Goal: Information Seeking & Learning: Learn about a topic

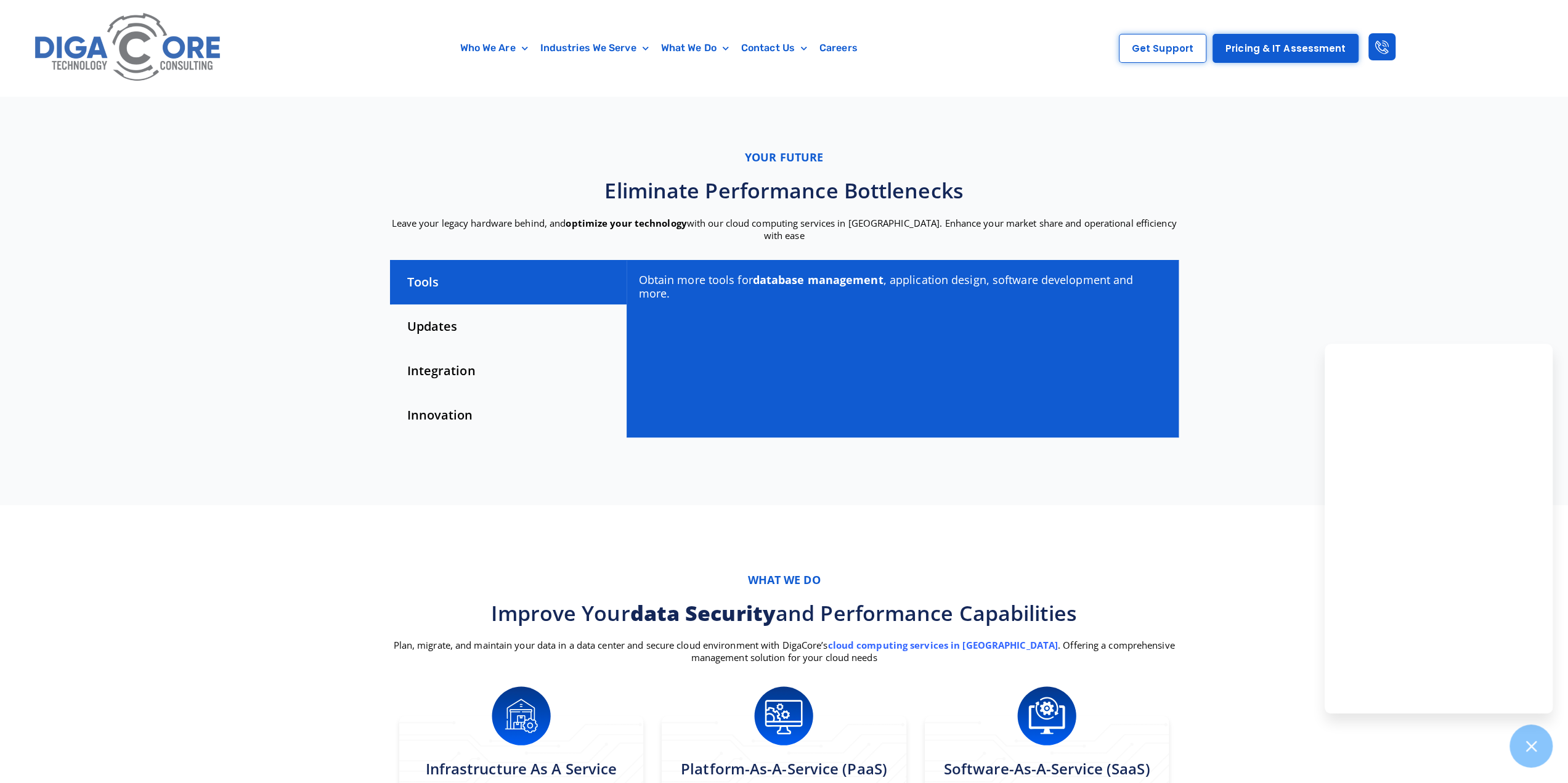
scroll to position [185, 0]
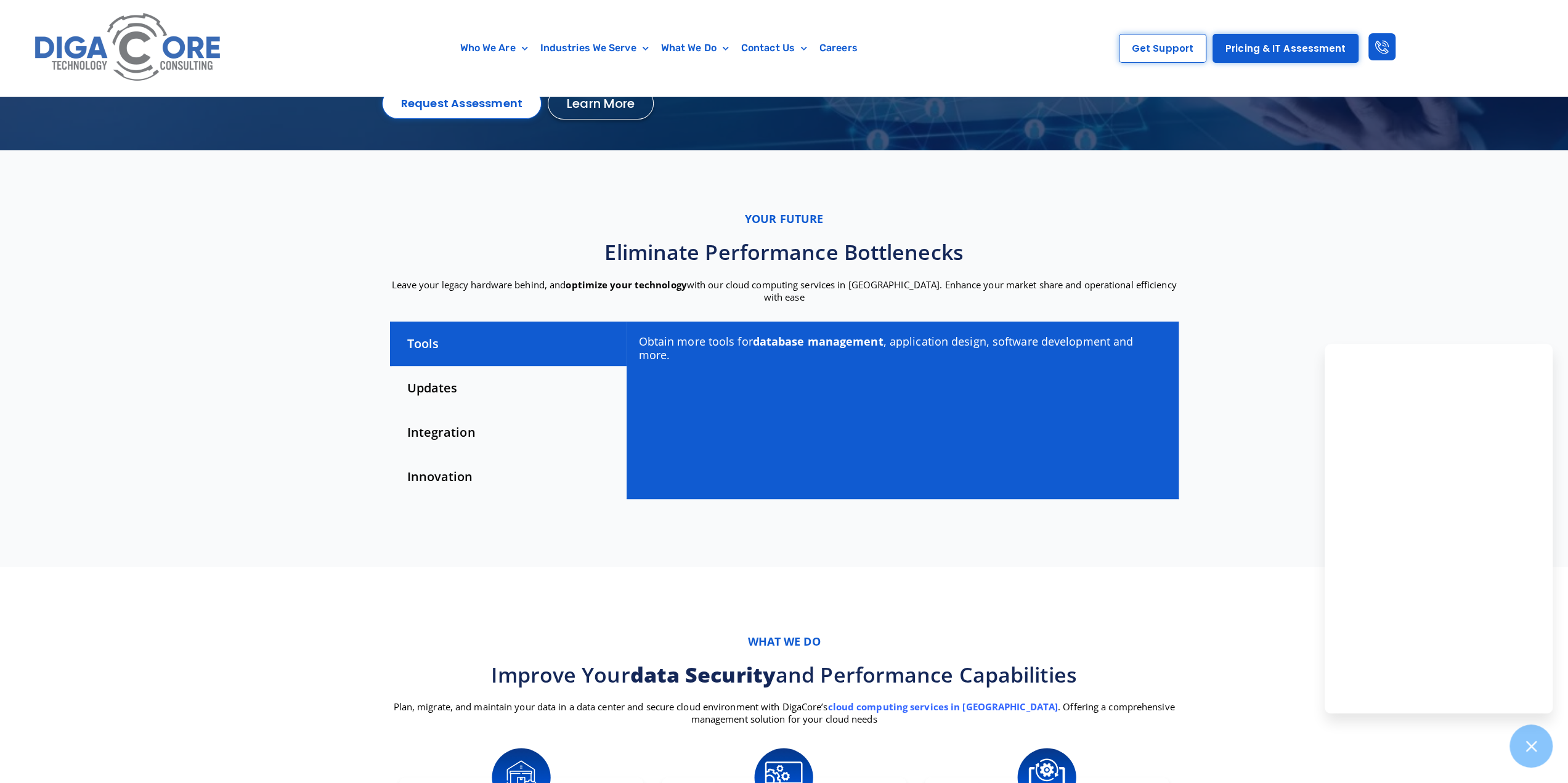
click at [436, 385] on div "Updates" at bounding box center [508, 388] width 237 height 44
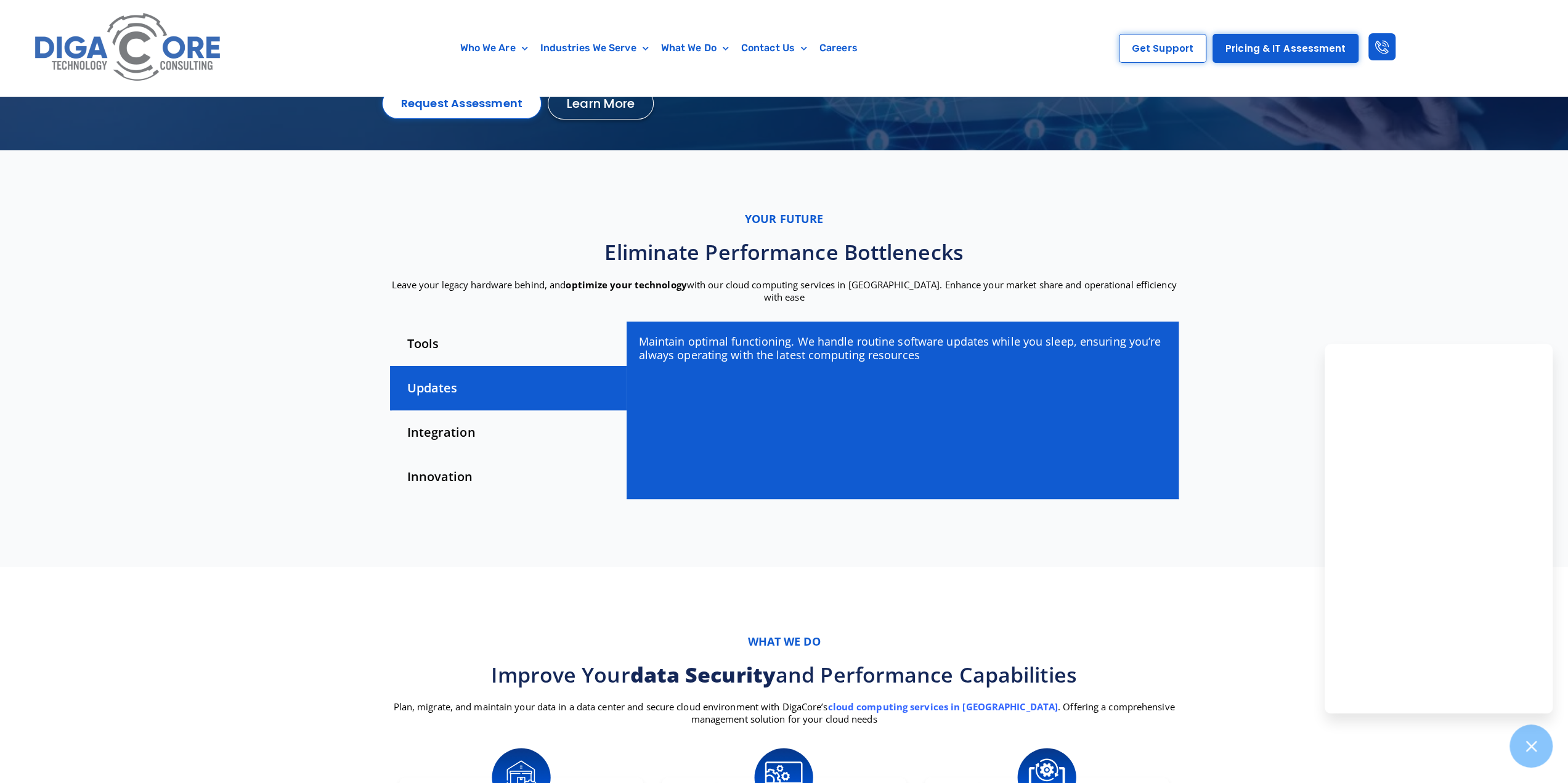
click at [443, 411] on div "Integration" at bounding box center [508, 433] width 237 height 44
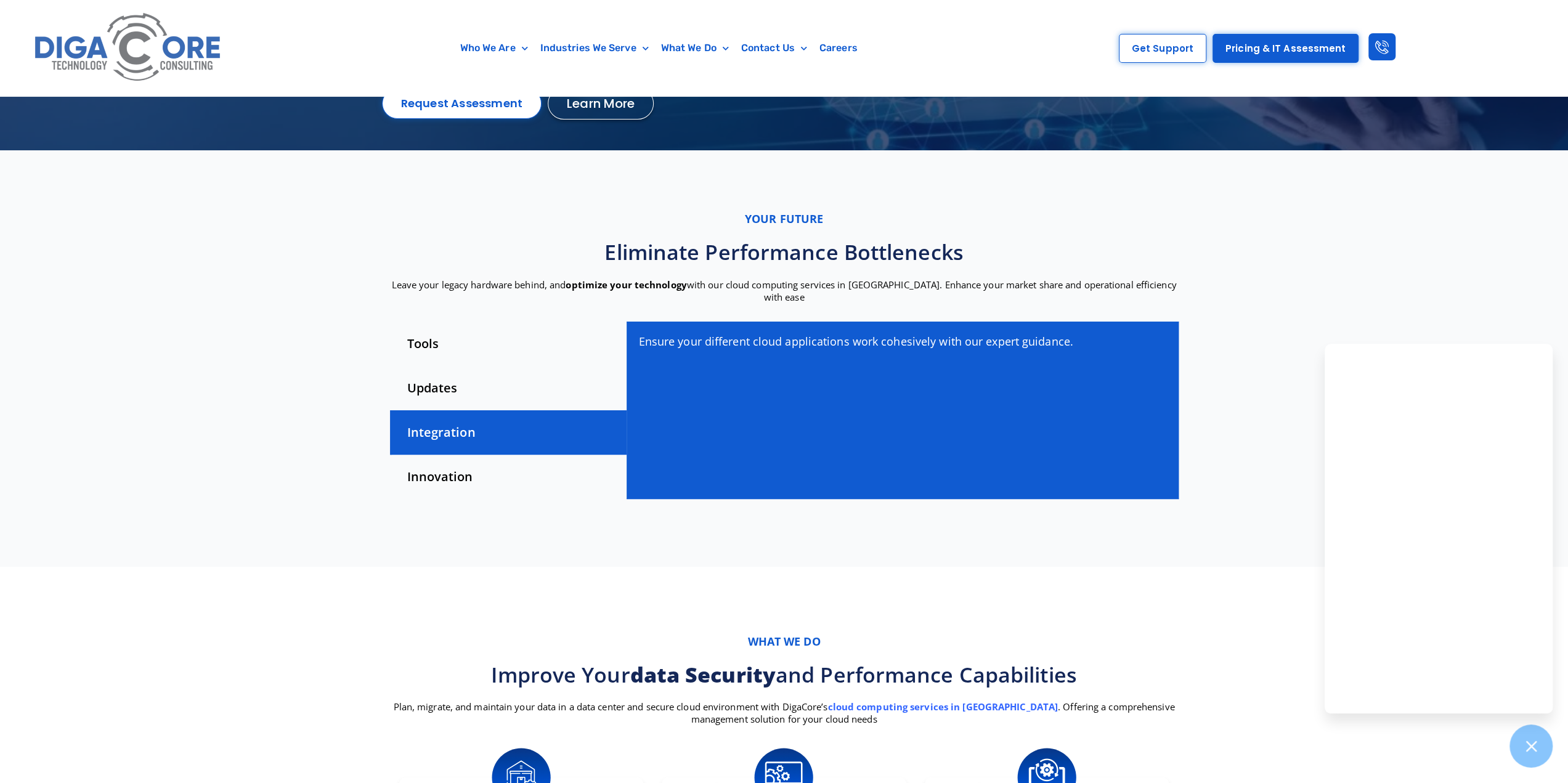
click at [445, 455] on div "Innovation" at bounding box center [508, 477] width 237 height 44
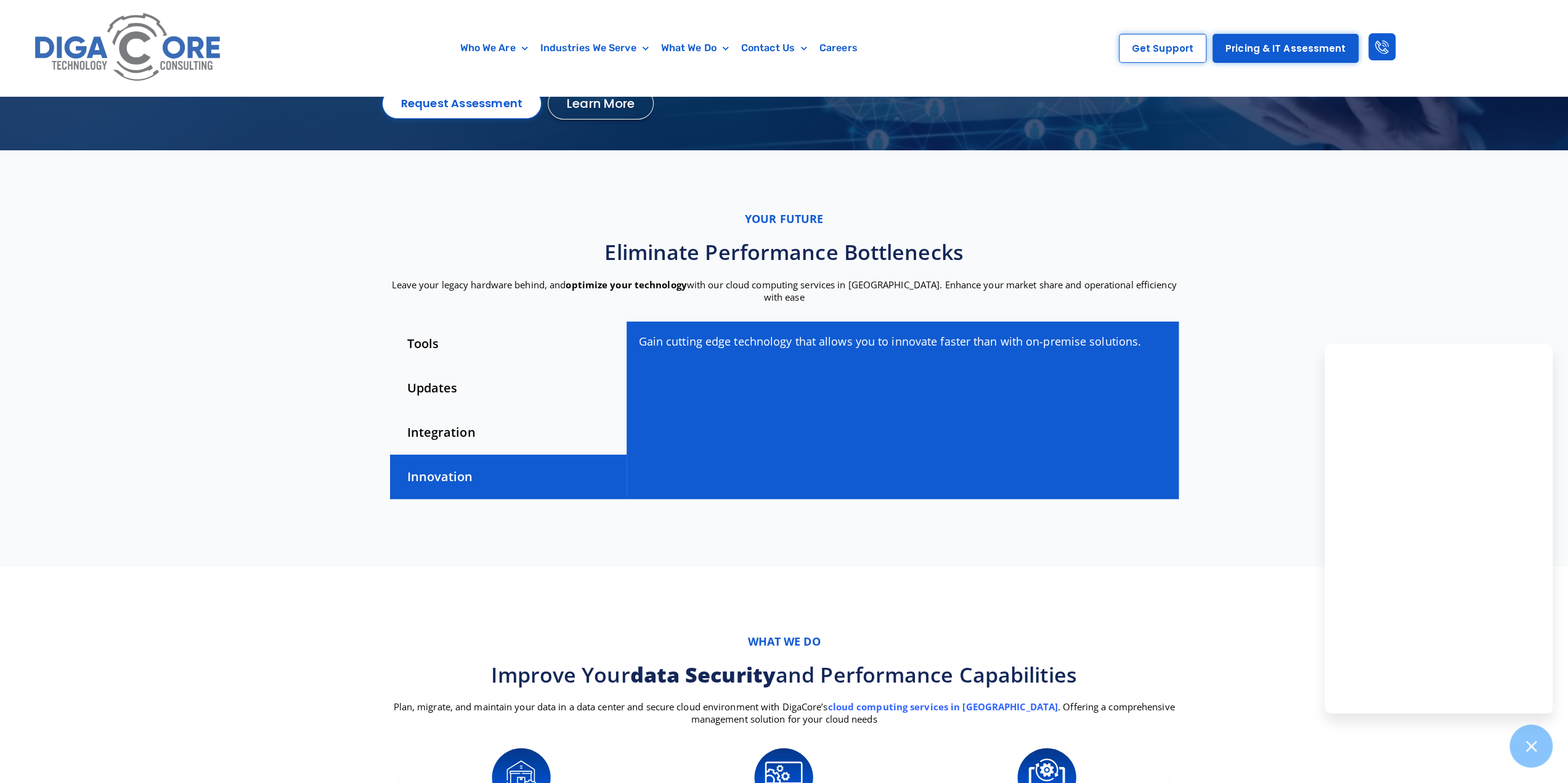
click at [443, 330] on div "Tools" at bounding box center [508, 344] width 237 height 44
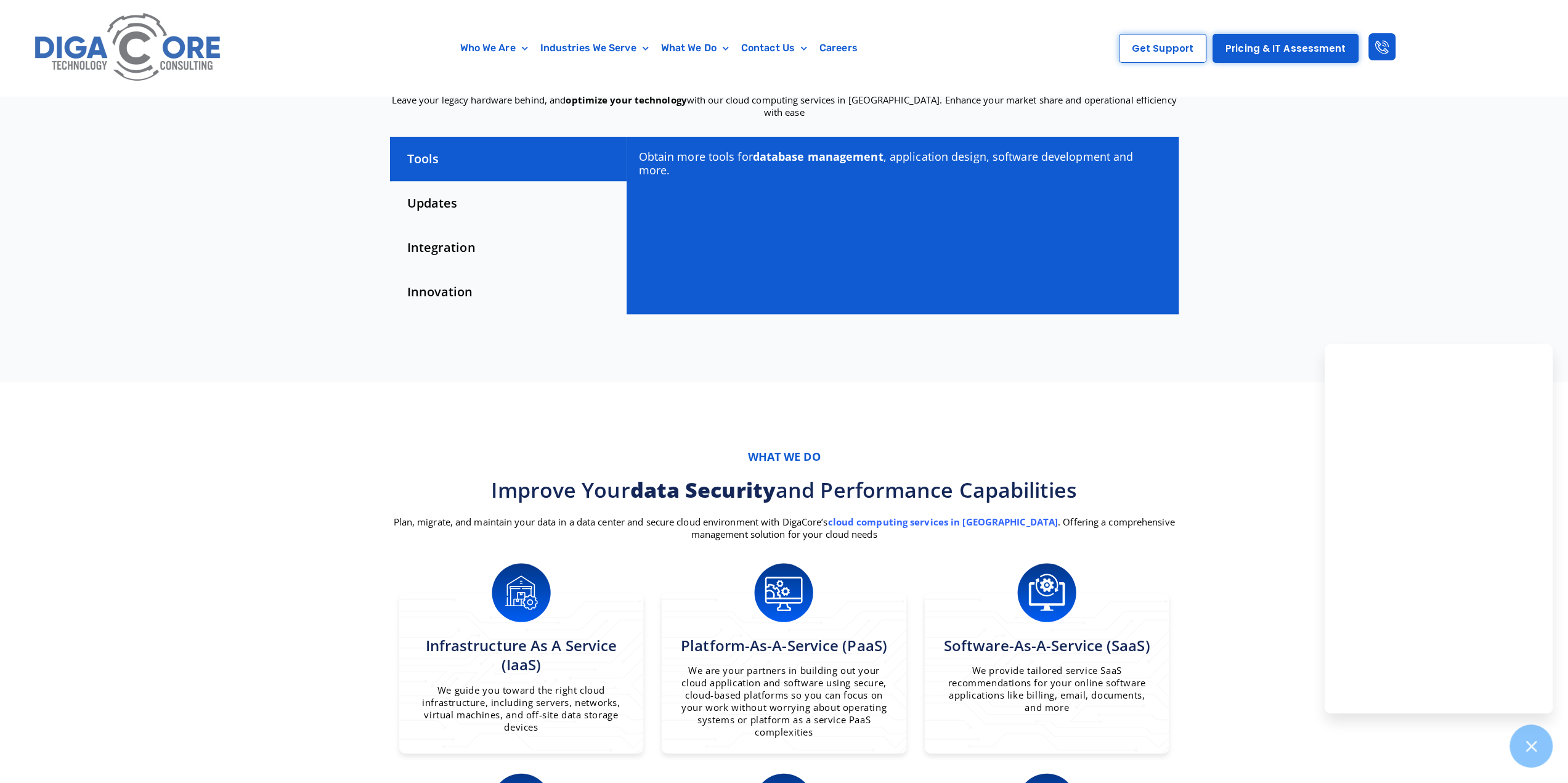
scroll to position [62, 0]
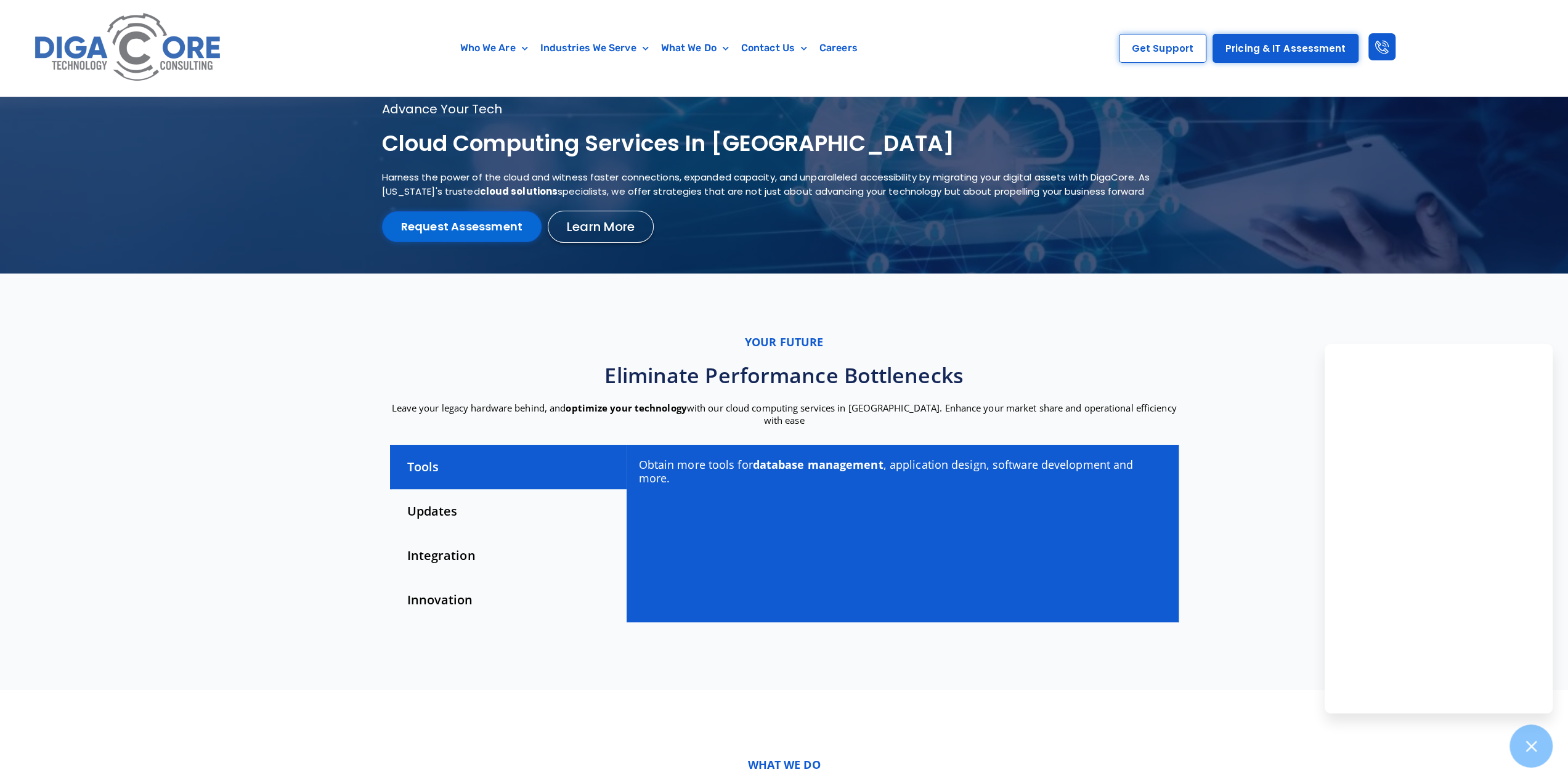
click at [474, 230] on link "Request Assessment" at bounding box center [462, 226] width 160 height 30
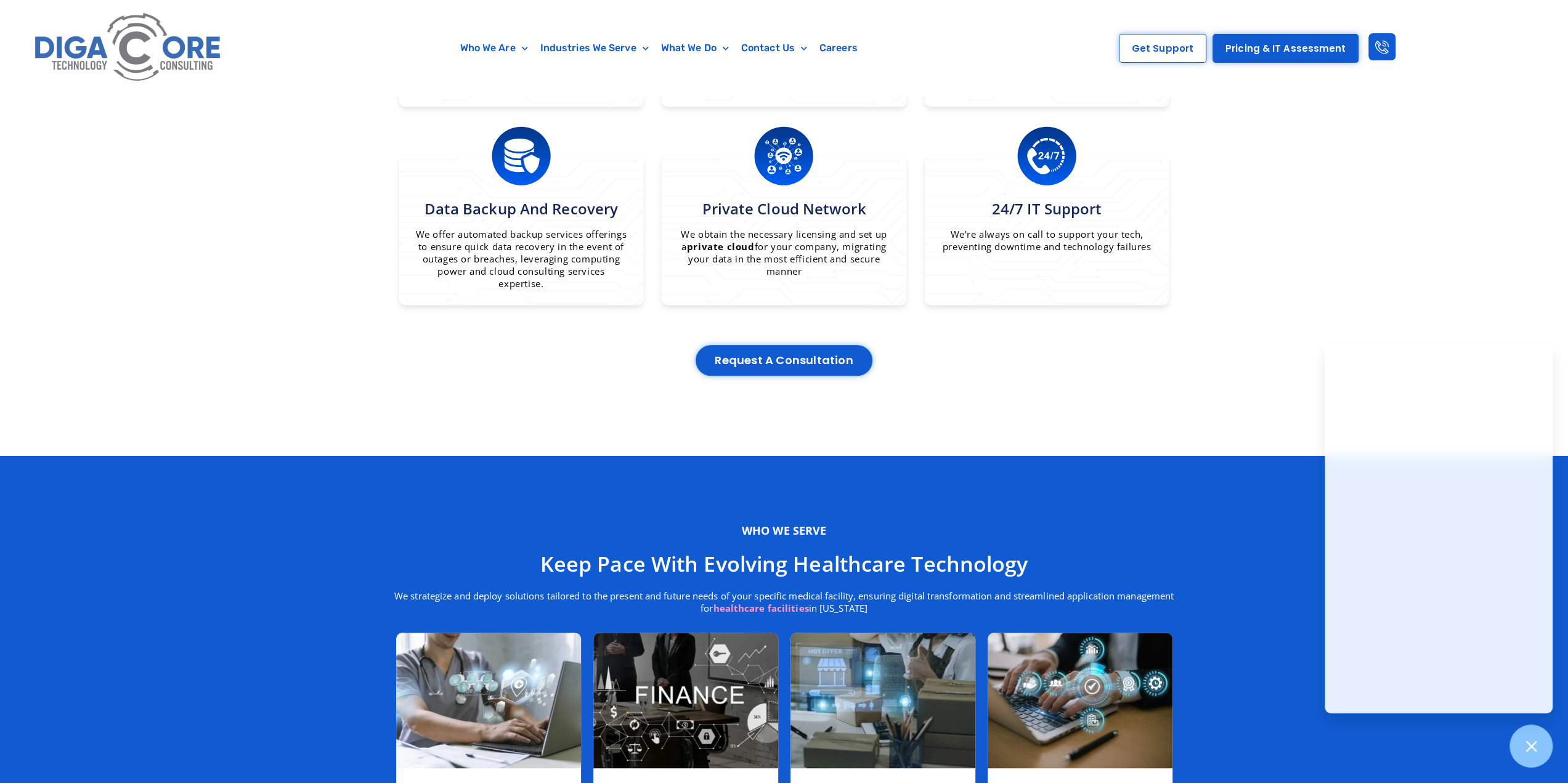
scroll to position [924, 0]
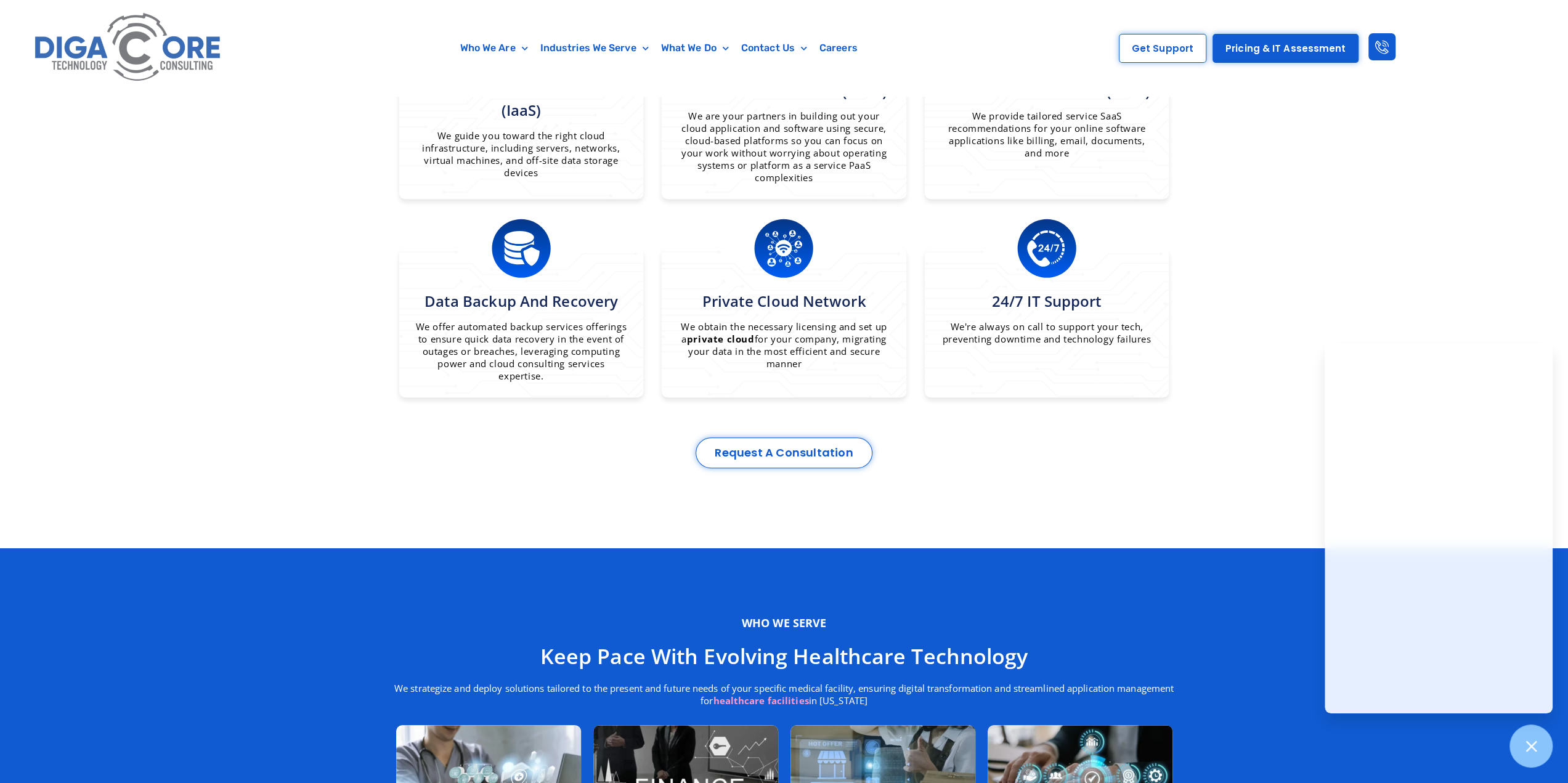
click at [797, 445] on link "Request a Consultation" at bounding box center [784, 453] width 177 height 30
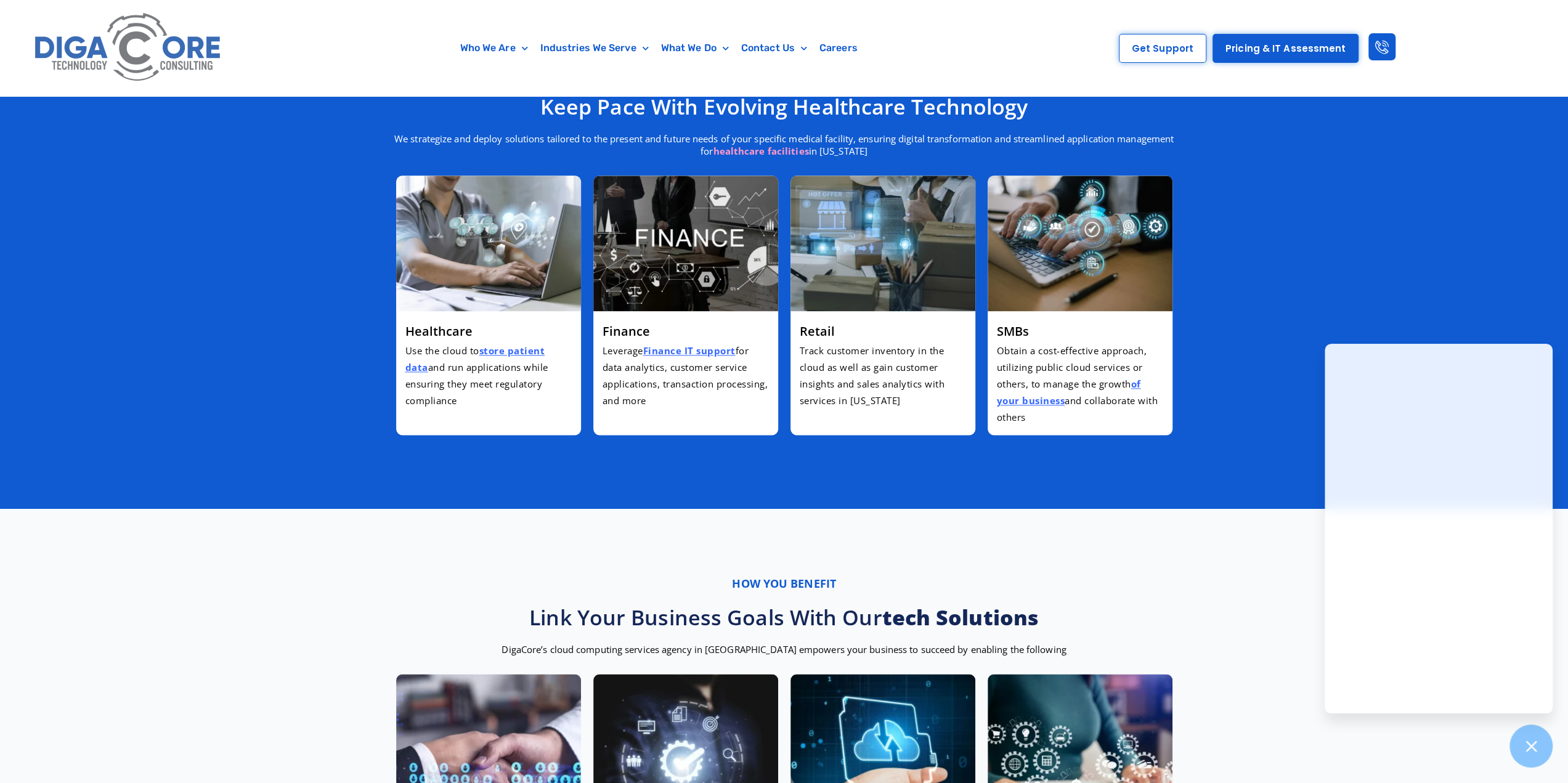
scroll to position [1479, 0]
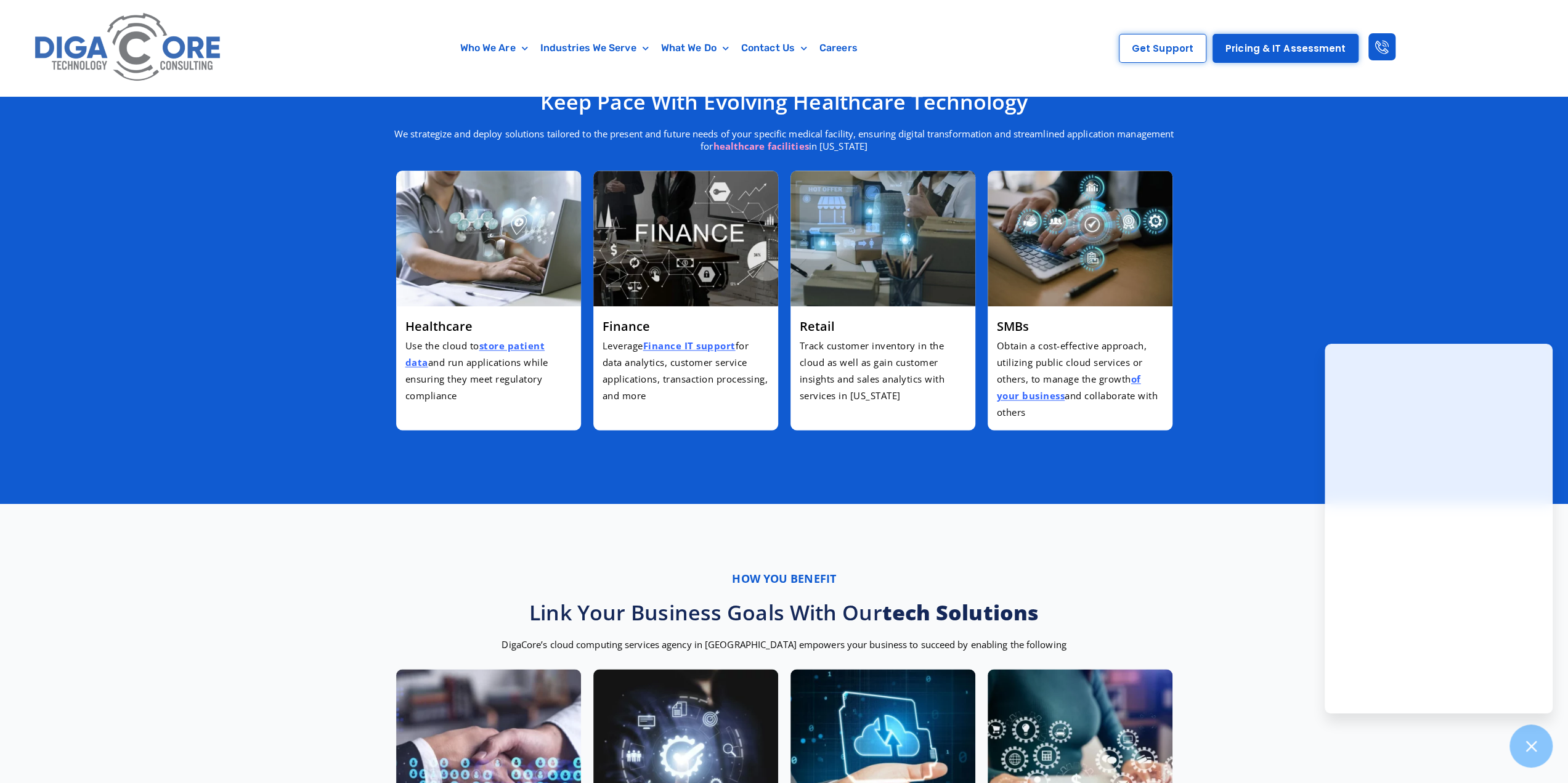
click at [318, 413] on section "Who we serve Keep pace with evolving healthcare technology We strategize and de…" at bounding box center [784, 249] width 1568 height 511
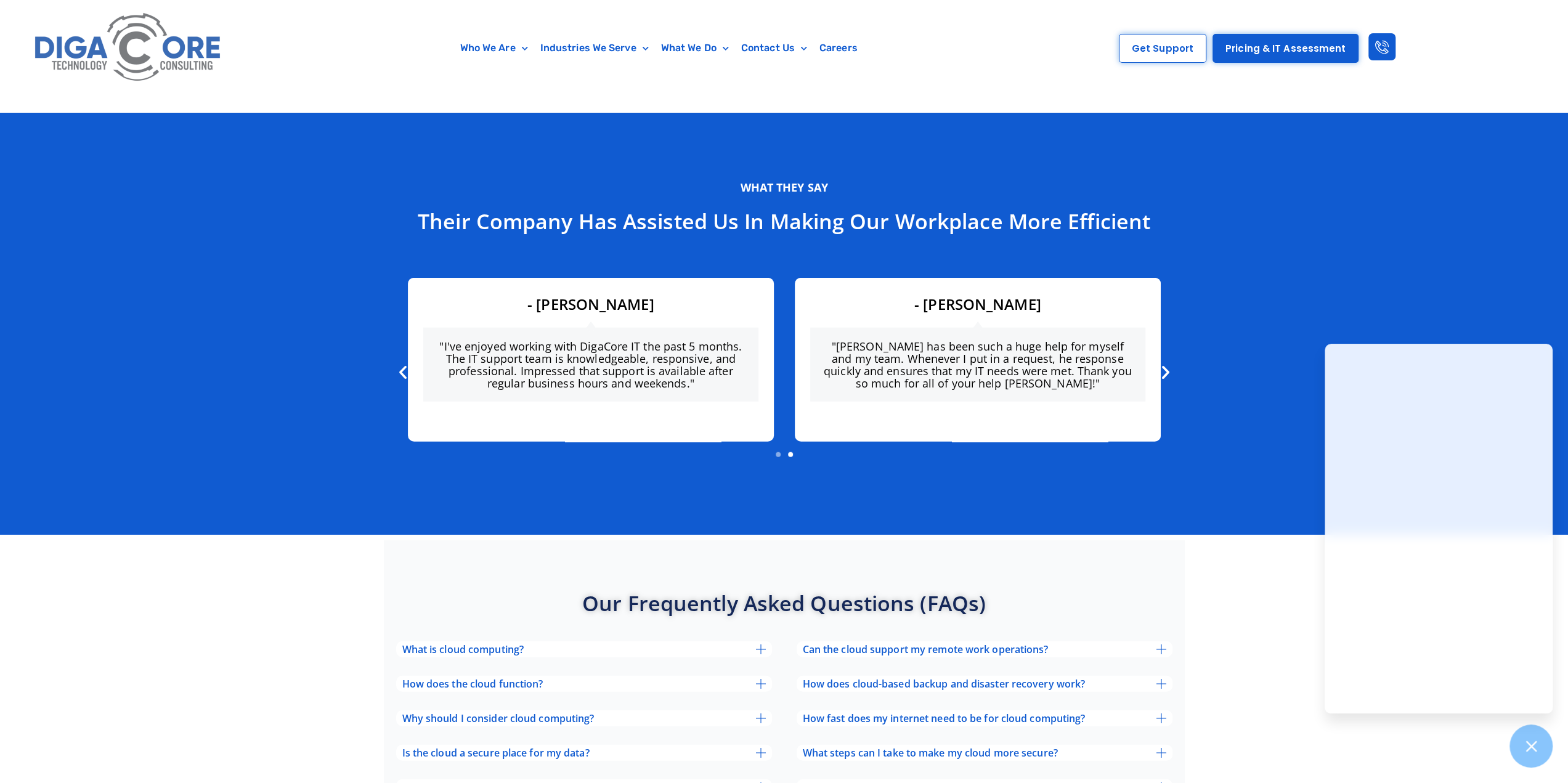
scroll to position [2896, 0]
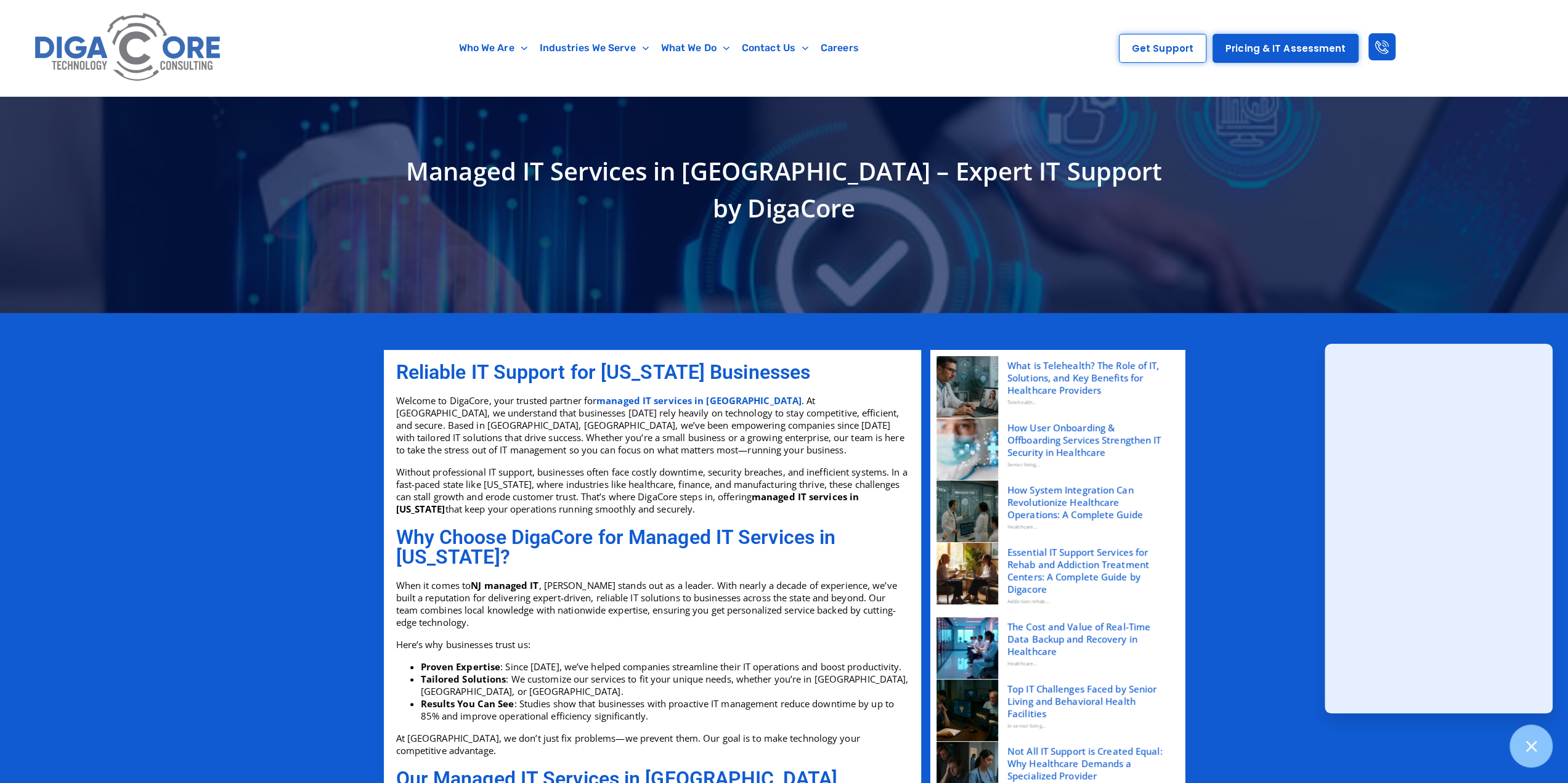
scroll to position [62, 0]
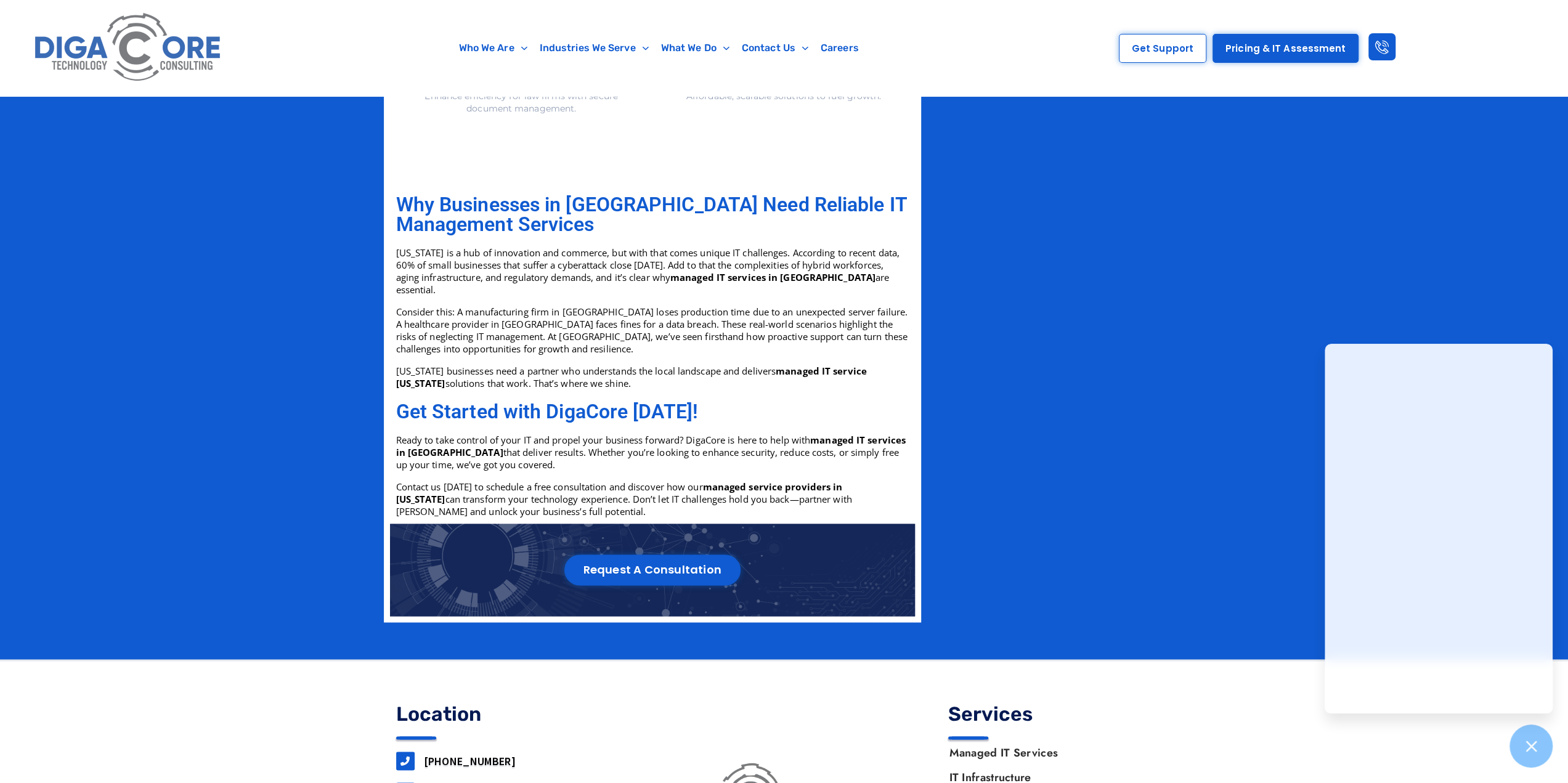
scroll to position [1774, 0]
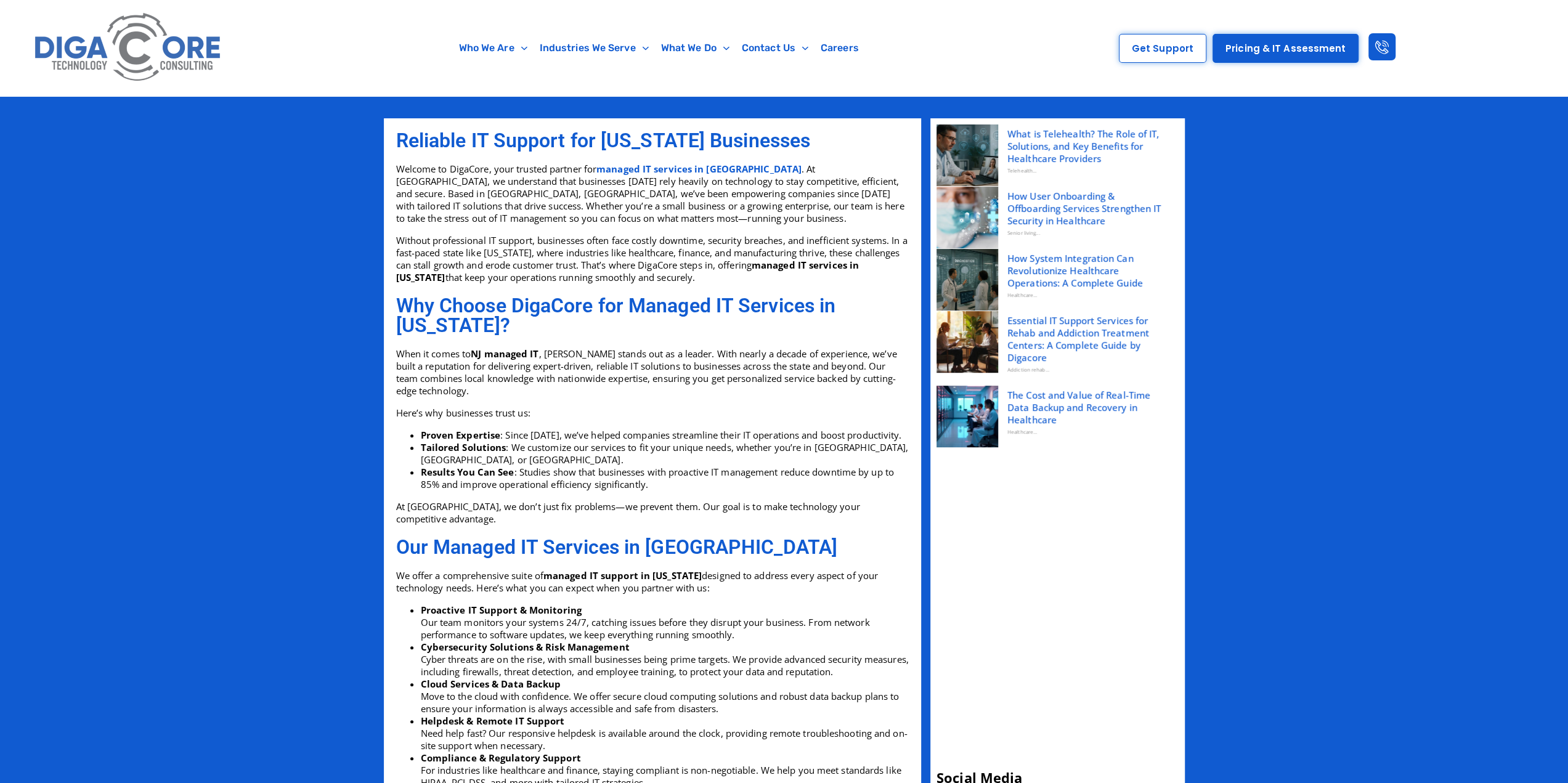
scroll to position [308, 0]
